Goal: Transaction & Acquisition: Book appointment/travel/reservation

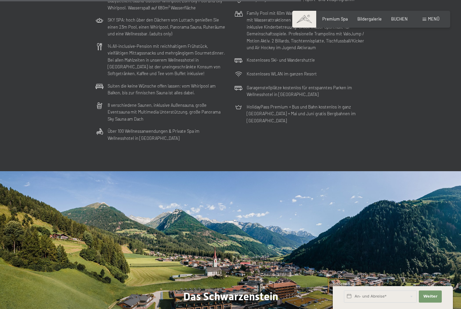
scroll to position [1678, 0]
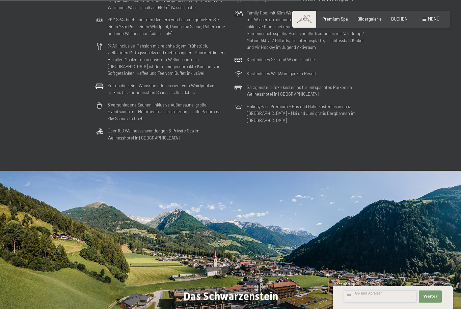
click at [382, 303] on input "text" at bounding box center [380, 297] width 73 height 12
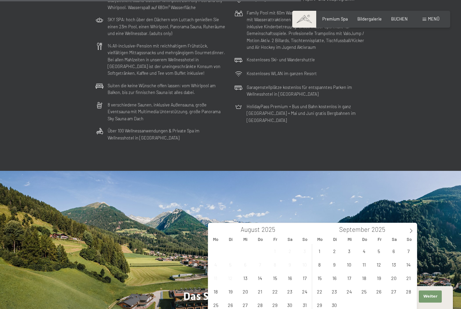
click at [412, 232] on icon at bounding box center [411, 231] width 5 height 5
click at [412, 233] on icon at bounding box center [411, 231] width 5 height 5
click at [409, 232] on icon at bounding box center [411, 231] width 5 height 5
click at [407, 231] on span at bounding box center [410, 228] width 11 height 11
type input "2026"
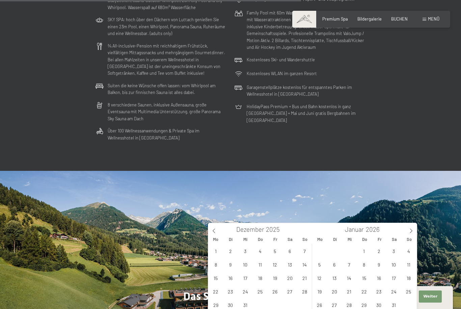
click at [409, 230] on icon at bounding box center [411, 231] width 5 height 5
type input "2026"
click at [409, 232] on icon at bounding box center [411, 231] width 5 height 5
click at [409, 231] on icon at bounding box center [411, 231] width 5 height 5
click at [407, 233] on span at bounding box center [410, 228] width 11 height 11
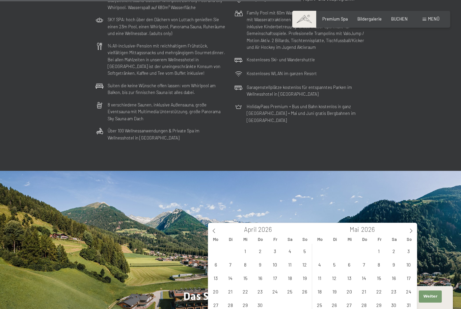
click at [408, 232] on span at bounding box center [410, 228] width 11 height 11
click at [408, 231] on span at bounding box center [410, 228] width 11 height 11
click at [367, 264] on span "9" at bounding box center [363, 264] width 13 height 13
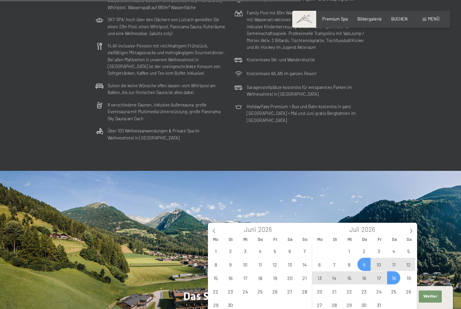
click at [396, 279] on span "18" at bounding box center [393, 278] width 13 height 13
type input "[DATE] - [DATE]"
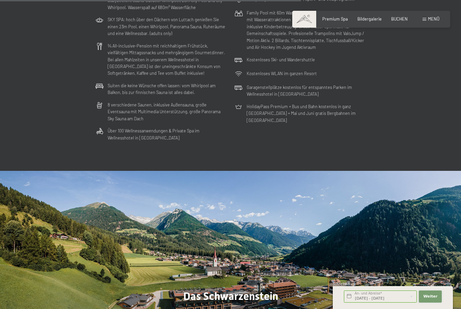
click at [433, 300] on span "Weiter" at bounding box center [430, 296] width 14 height 5
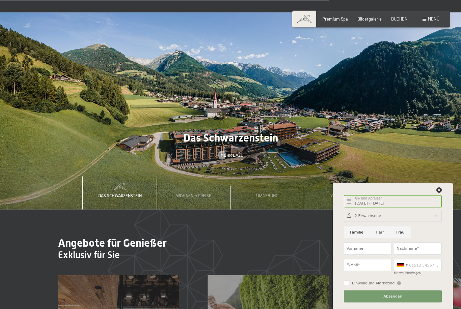
scroll to position [1836, 0]
click at [196, 195] on div "Wohnen & Preise" at bounding box center [193, 192] width 43 height 33
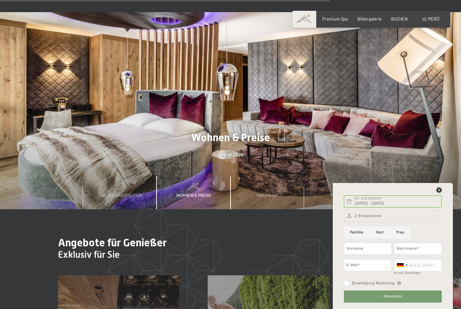
click at [441, 193] on icon at bounding box center [438, 190] width 5 height 5
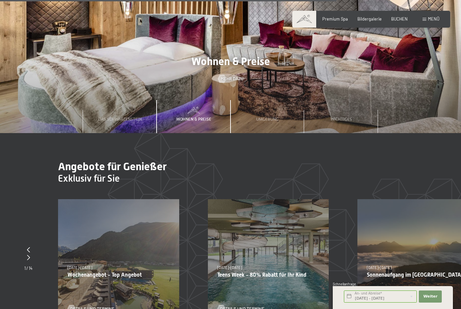
scroll to position [1912, 0]
click at [400, 21] on span "BUCHEN" at bounding box center [399, 18] width 17 height 5
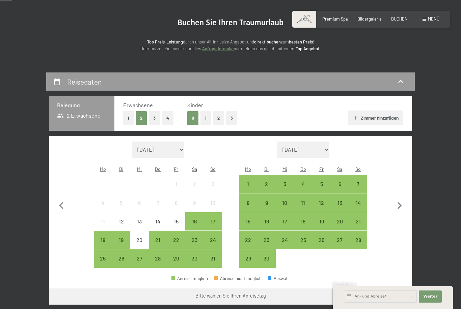
scroll to position [57, 0]
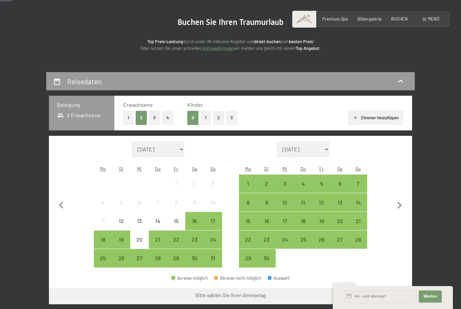
click at [179, 149] on select "August 2025 September 2025 Oktober 2025 November 2025 Dezember 2025 Januar 2026…" at bounding box center [158, 149] width 53 height 16
select select "2026-07-01"
select select "2026-08-01"
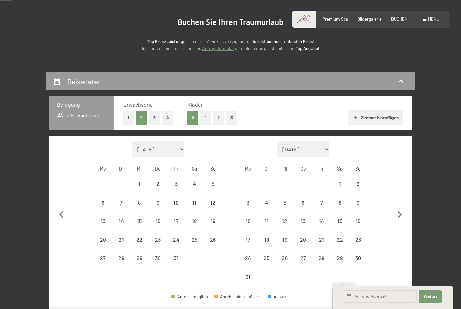
select select "2026-07-01"
select select "2026-08-01"
click at [160, 200] on div "9" at bounding box center [157, 208] width 17 height 17
select select "2026-07-01"
select select "2026-08-01"
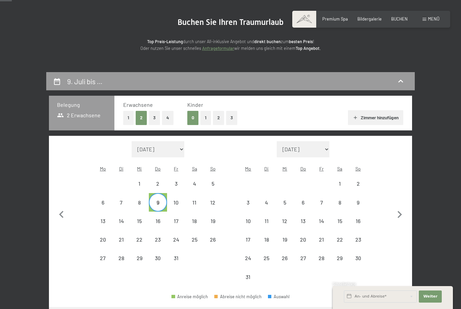
click at [196, 219] on div "18" at bounding box center [194, 227] width 17 height 17
select select "2026-07-01"
select select "2026-08-01"
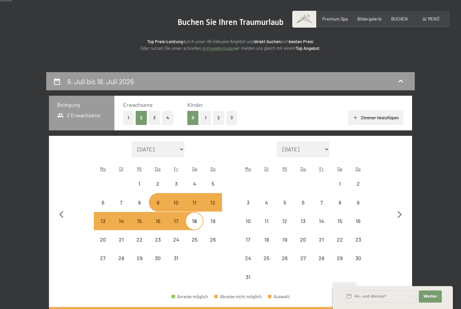
click at [158, 200] on div "9" at bounding box center [157, 208] width 17 height 17
select select "2026-07-01"
select select "2026-08-01"
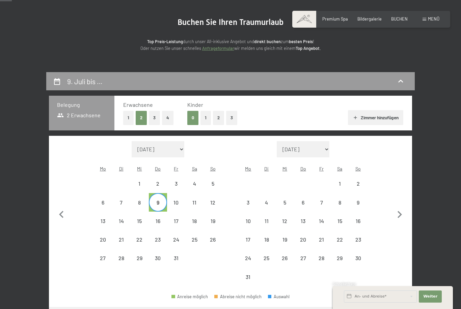
click at [176, 219] on div "17" at bounding box center [176, 227] width 17 height 17
select select "2026-07-01"
select select "2026-08-01"
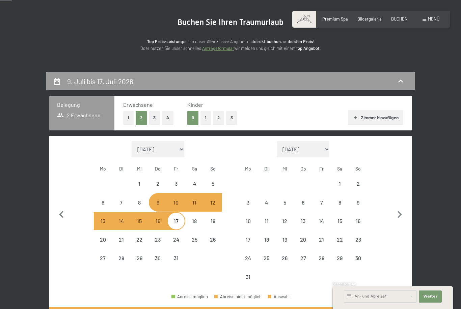
click at [193, 219] on div "18" at bounding box center [194, 227] width 17 height 17
select select "2026-07-01"
select select "2026-08-01"
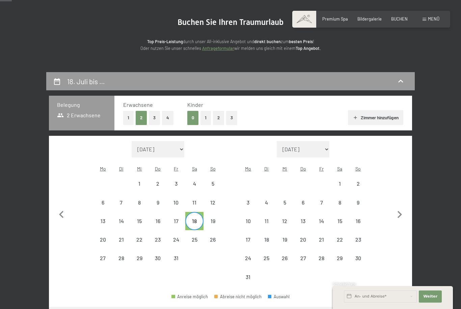
click at [159, 200] on div "9" at bounding box center [157, 208] width 17 height 17
select select "2026-07-01"
select select "2026-08-01"
click at [214, 219] on div "19" at bounding box center [212, 227] width 17 height 17
select select "2026-07-01"
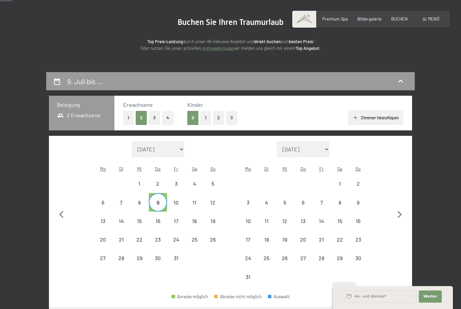
select select "2026-08-01"
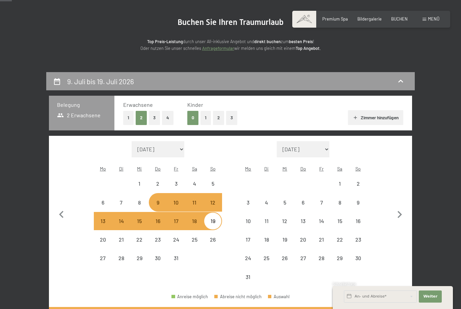
click at [156, 200] on div "9" at bounding box center [157, 208] width 17 height 17
select select "2026-07-01"
select select "2026-08-01"
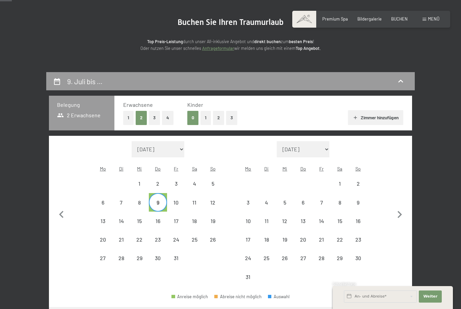
click at [159, 219] on div "16" at bounding box center [157, 227] width 17 height 17
select select "2026-07-01"
select select "2026-08-01"
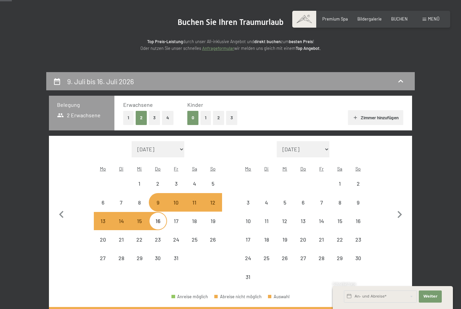
click at [159, 200] on div "9" at bounding box center [157, 208] width 17 height 17
select select "2026-07-01"
select select "2026-08-01"
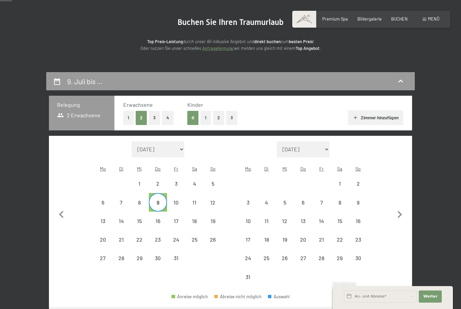
click at [198, 200] on div "11" at bounding box center [194, 208] width 17 height 17
select select "2026-07-01"
select select "2026-08-01"
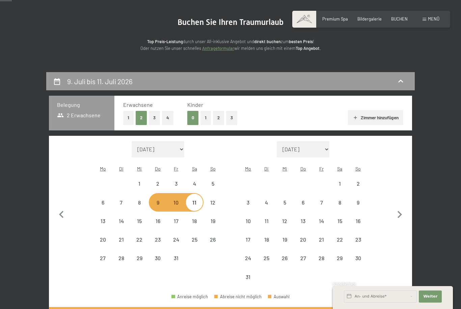
click at [156, 200] on div "9" at bounding box center [157, 208] width 17 height 17
select select "2026-07-01"
select select "2026-08-01"
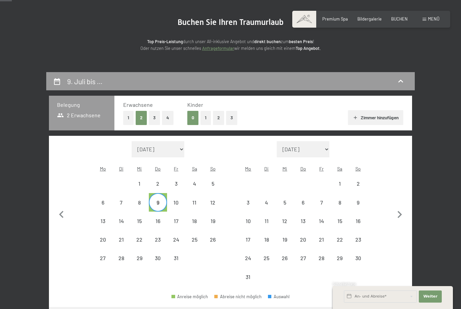
click at [178, 200] on div "10" at bounding box center [176, 208] width 17 height 17
select select "2026-07-01"
select select "2026-08-01"
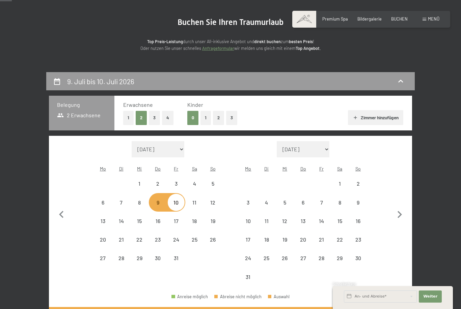
click at [159, 200] on div "9" at bounding box center [157, 208] width 17 height 17
select select "2026-07-01"
select select "2026-08-01"
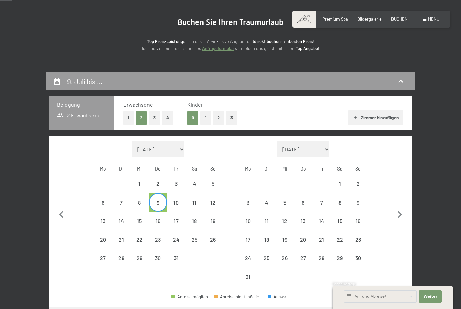
click at [192, 219] on div "18" at bounding box center [194, 227] width 17 height 17
select select "2026-07-01"
select select "2026-08-01"
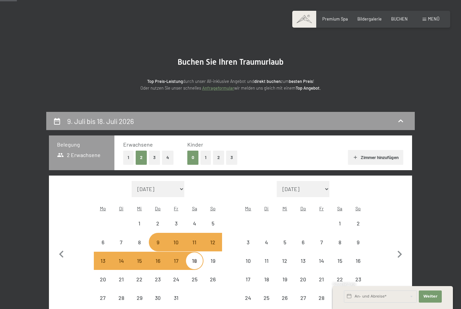
scroll to position [0, 0]
